Goal: Check status: Check status

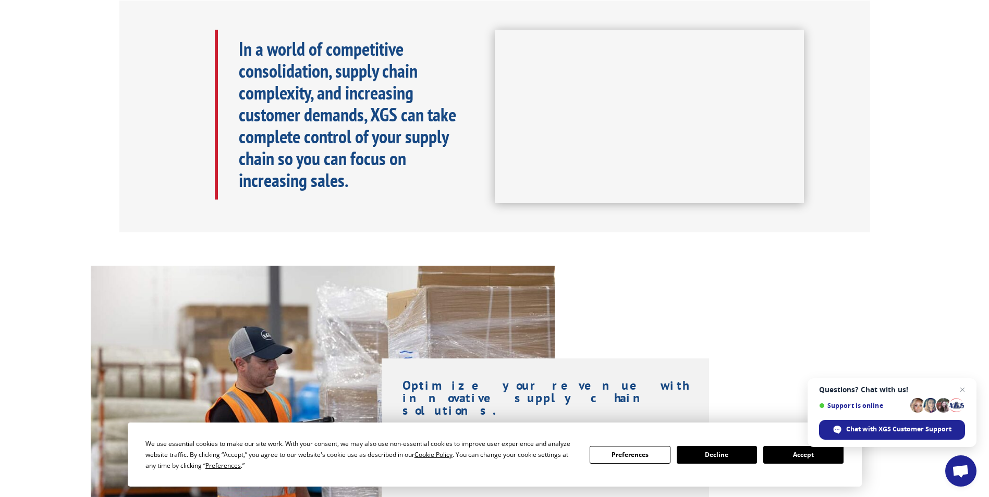
scroll to position [521, 0]
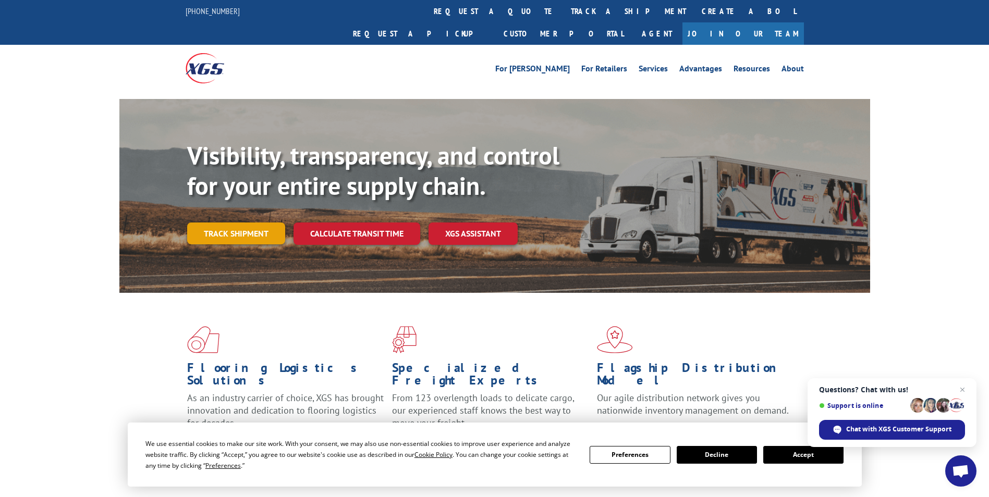
click at [227, 223] on link "Track shipment" at bounding box center [236, 234] width 98 height 22
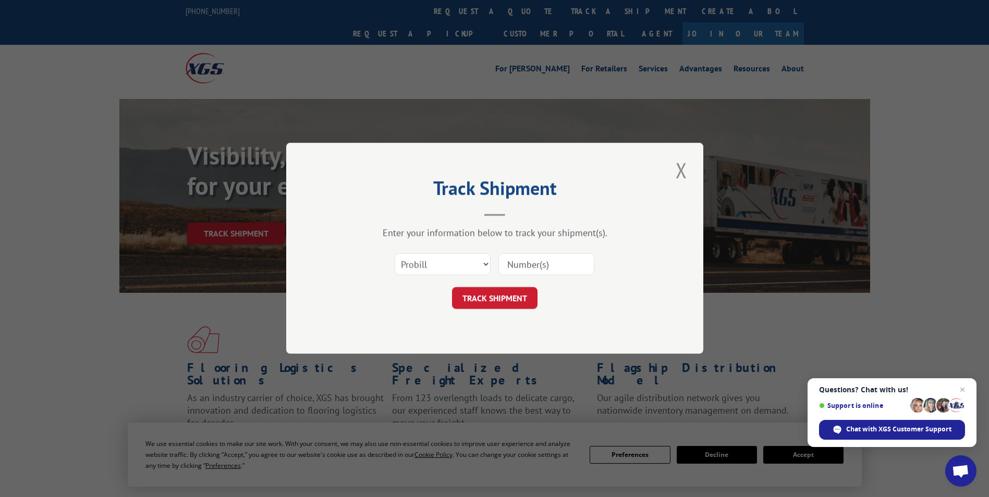
click at [462, 248] on div "Select category... Probill BOL PO" at bounding box center [494, 265] width 313 height 34
click at [460, 256] on select "Select category... Probill BOL PO" at bounding box center [443, 265] width 96 height 22
click at [542, 264] on input at bounding box center [546, 265] width 96 height 22
type input "15095775"
click at [488, 294] on button "TRACK SHIPMENT" at bounding box center [494, 299] width 85 height 22
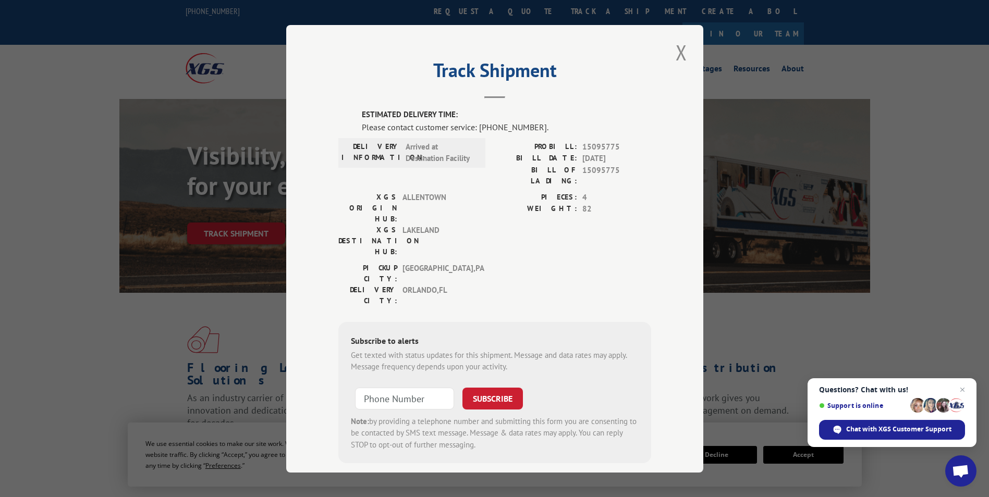
click at [472, 284] on div "DELIVERY CITY: [GEOGRAPHIC_DATA] , [GEOGRAPHIC_DATA]" at bounding box center [408, 295] width 141 height 22
drag, startPoint x: 348, startPoint y: 293, endPoint x: 512, endPoint y: 288, distance: 163.7
click at [512, 349] on div "Get texted with status updates for this shipment. Message and data rates may ap…" at bounding box center [495, 360] width 288 height 23
click at [403, 349] on div "Get texted with status updates for this shipment. Message and data rates may ap…" at bounding box center [495, 360] width 288 height 23
drag, startPoint x: 364, startPoint y: 294, endPoint x: 463, endPoint y: 296, distance: 99.0
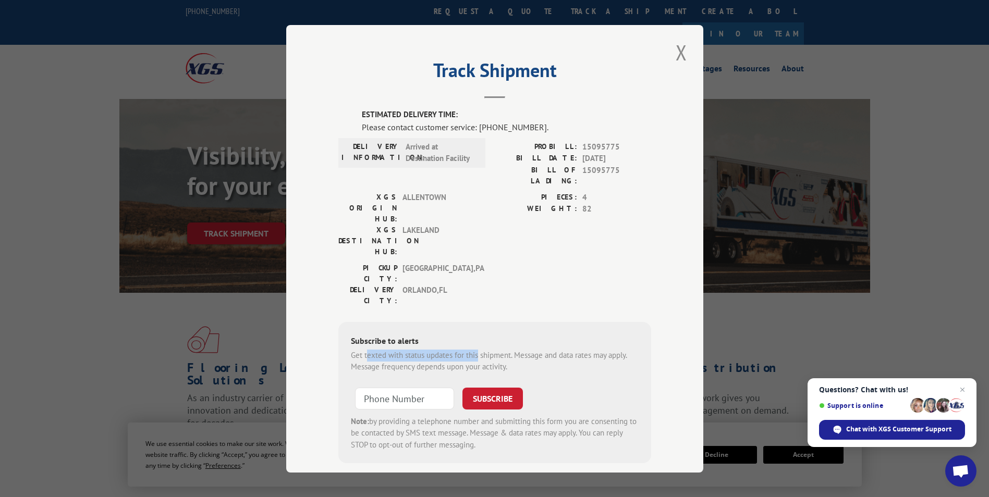
click at [463, 349] on div "Get texted with status updates for this shipment. Message and data rates may ap…" at bounding box center [495, 360] width 288 height 23
click at [366, 349] on div "Get texted with status updates for this shipment. Message and data rates may ap…" at bounding box center [495, 360] width 288 height 23
drag, startPoint x: 399, startPoint y: 186, endPoint x: 443, endPoint y: 190, distance: 44.5
click at [443, 191] on span "ALLENTOWN" at bounding box center [437, 207] width 70 height 33
drag, startPoint x: 443, startPoint y: 190, endPoint x: 474, endPoint y: 211, distance: 37.1
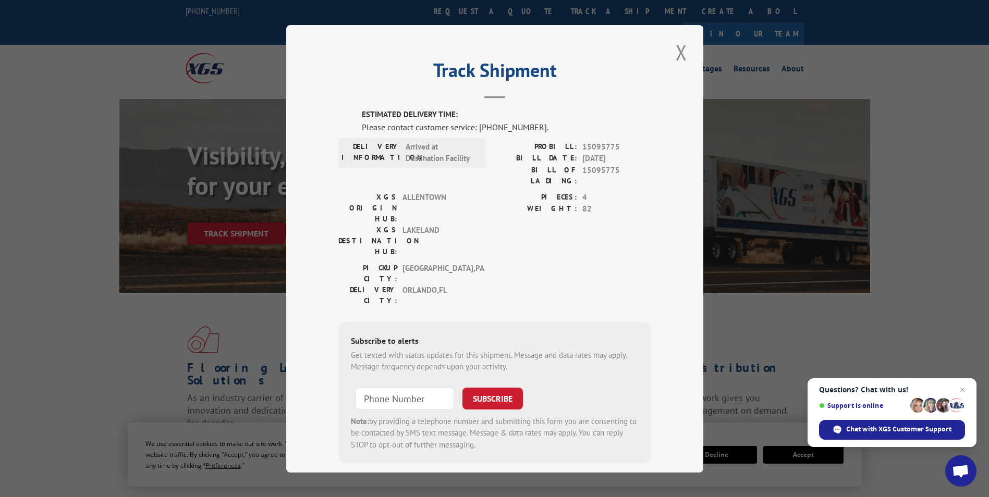
click at [474, 224] on div "XGS DESTINATION HUB: [GEOGRAPHIC_DATA]" at bounding box center [408, 240] width 141 height 33
